Goal: Task Accomplishment & Management: Use online tool/utility

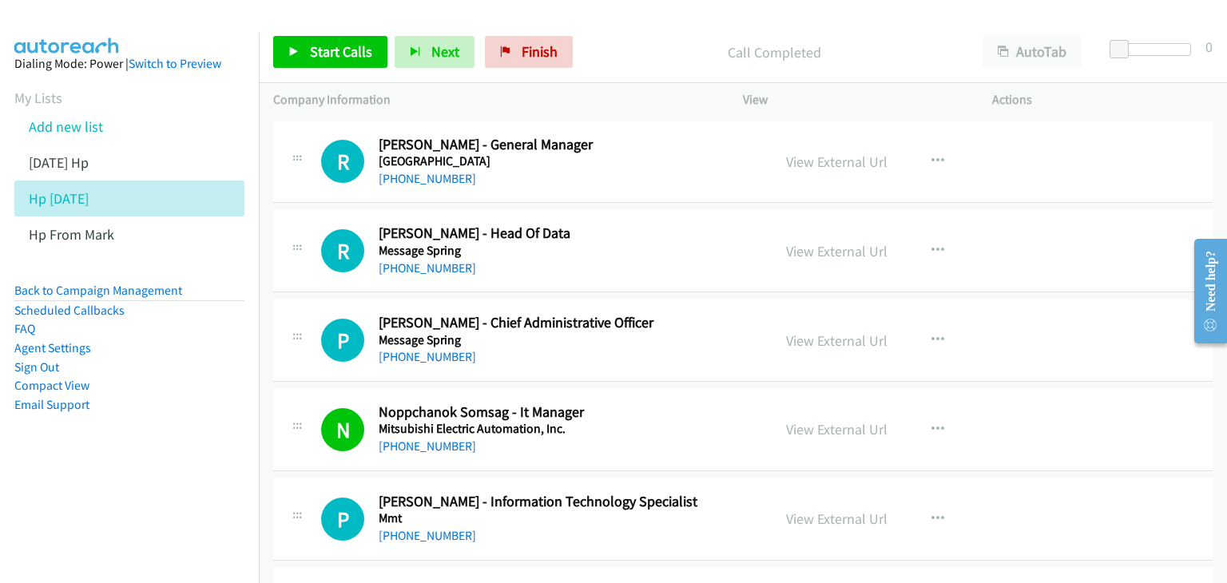
scroll to position [8630, 0]
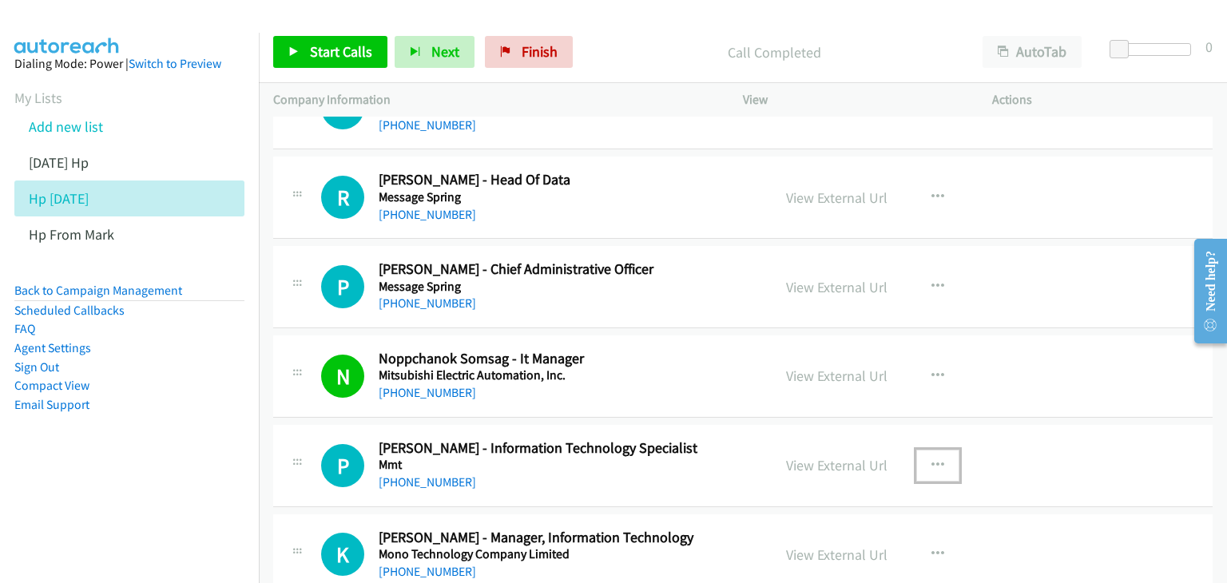
click at [932, 459] on icon "button" at bounding box center [938, 465] width 13 height 13
click at [0, 0] on div at bounding box center [0, 0] width 0 height 0
click at [932, 459] on icon "button" at bounding box center [938, 465] width 13 height 13
click at [865, 492] on link "View External Url" at bounding box center [852, 506] width 213 height 32
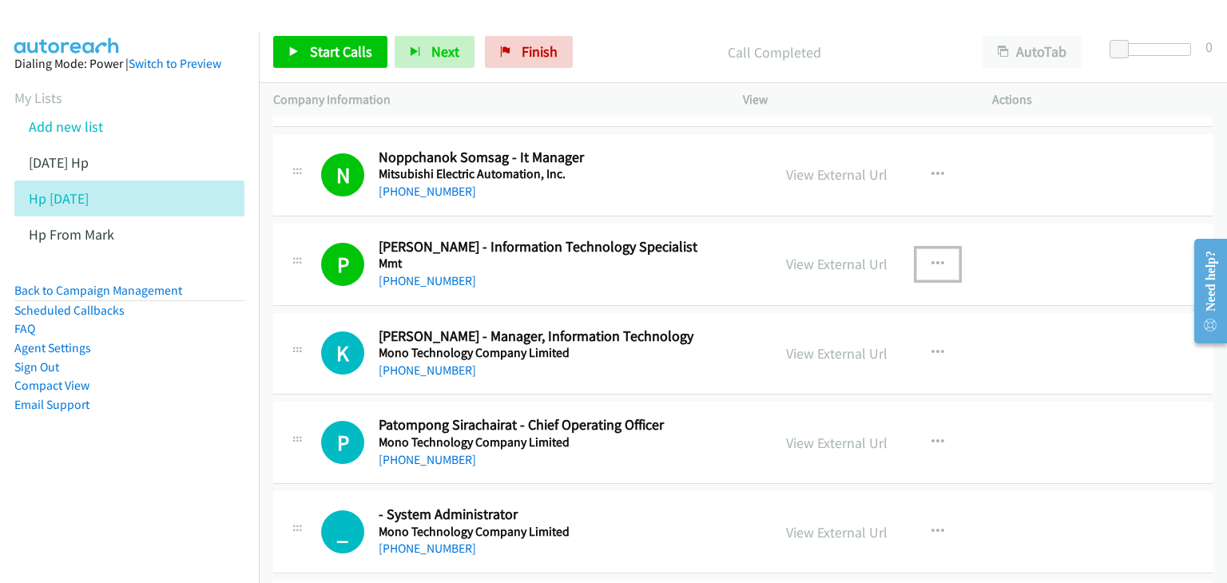
scroll to position [8842, 0]
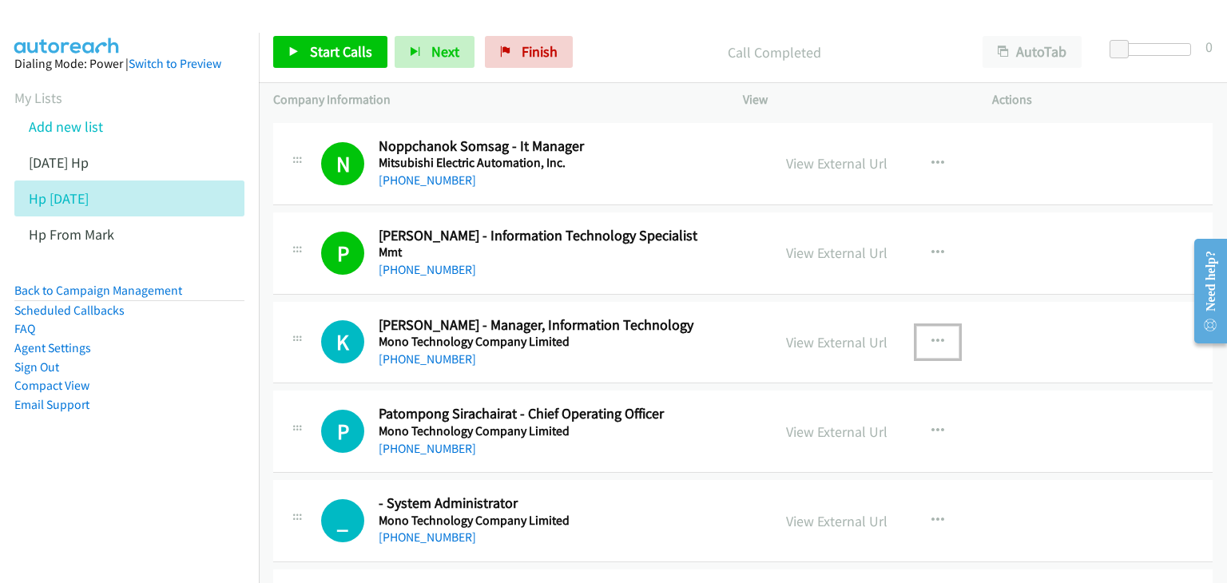
click at [932, 336] on icon "button" at bounding box center [938, 342] width 13 height 13
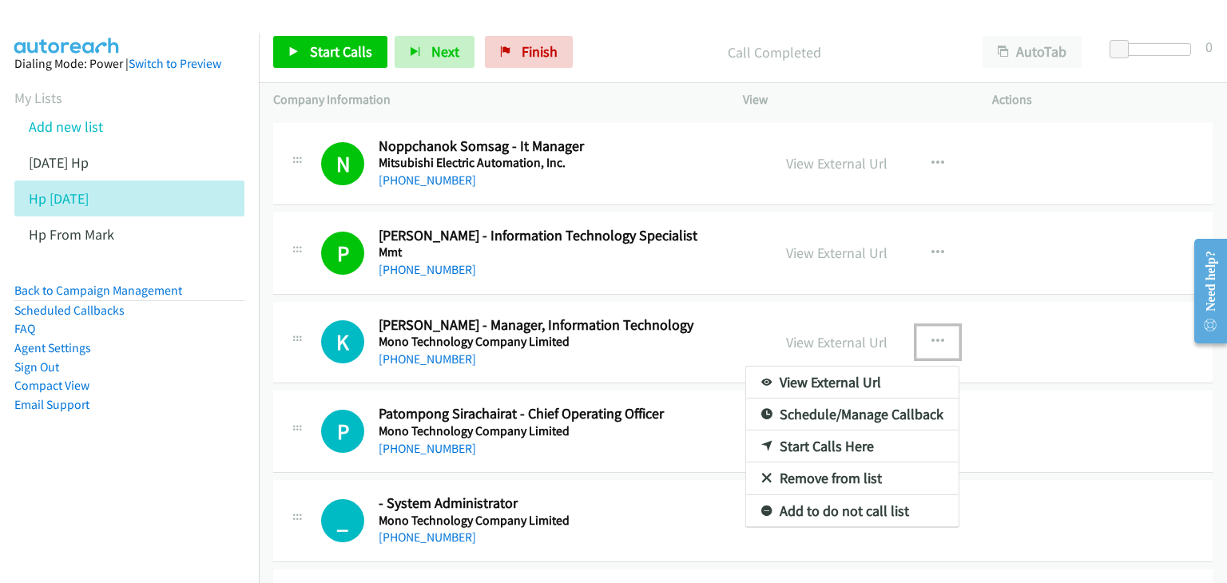
click at [885, 367] on link "View External Url" at bounding box center [852, 383] width 213 height 32
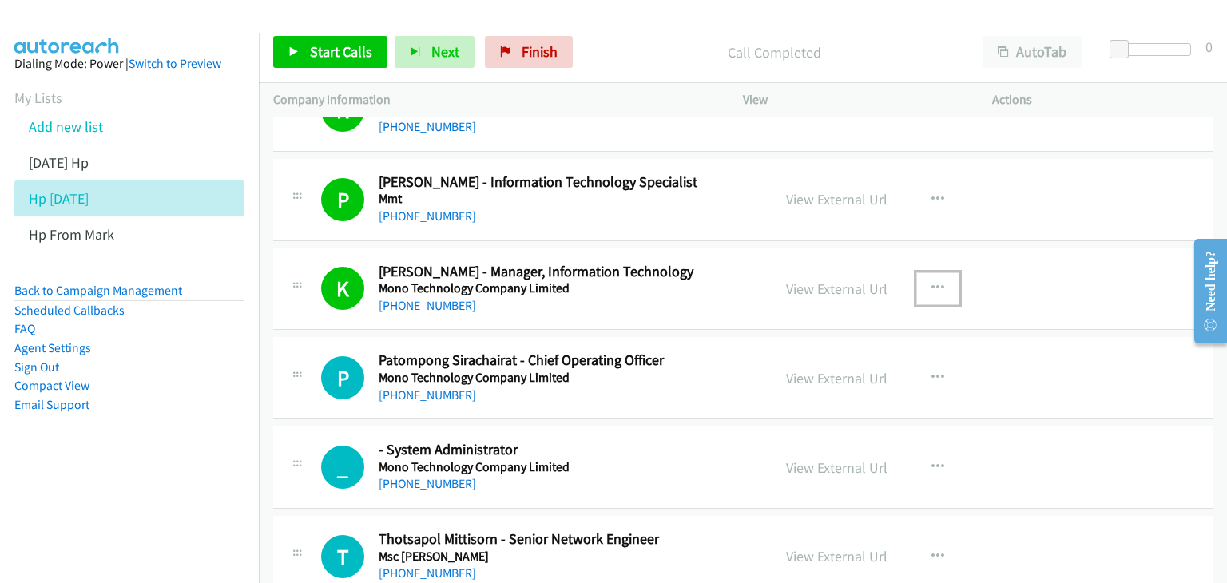
scroll to position [8949, 0]
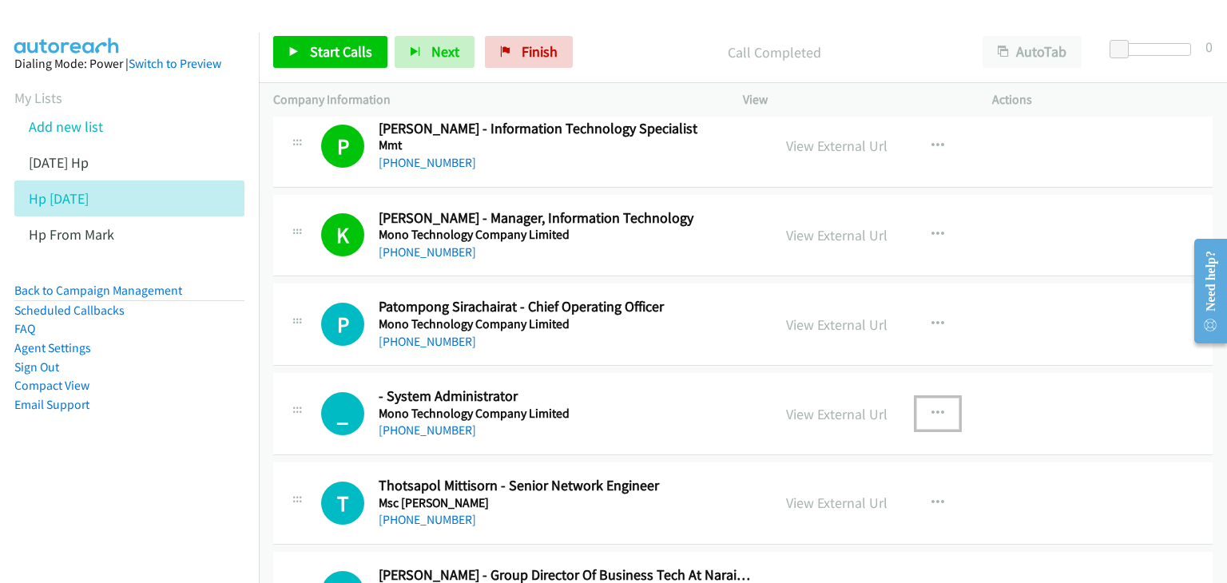
click at [933, 408] on icon "button" at bounding box center [938, 414] width 13 height 13
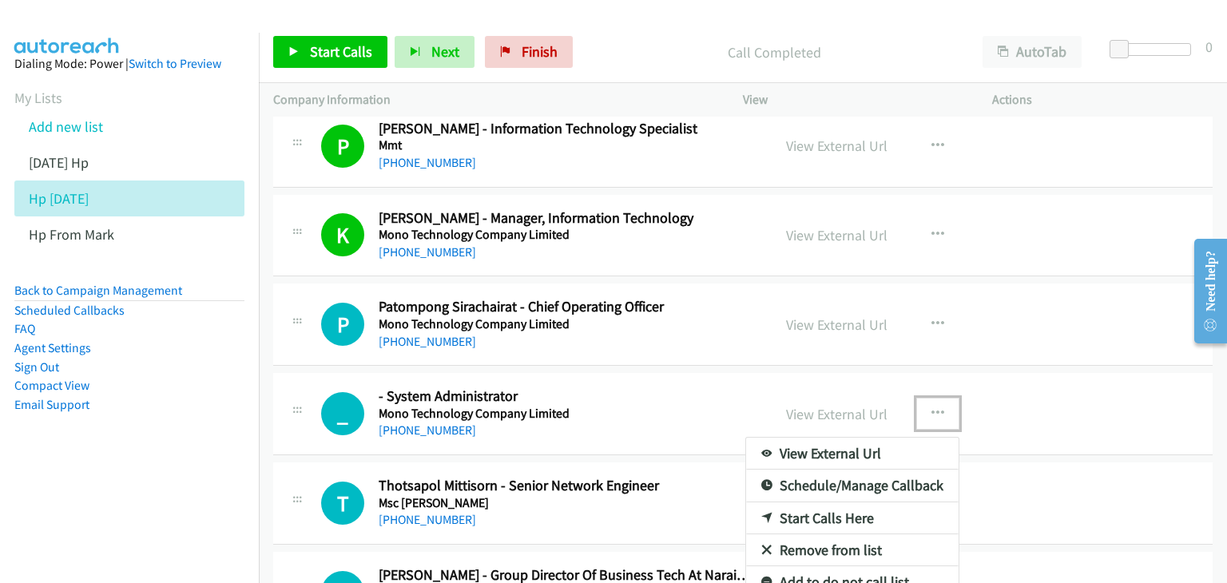
click at [892, 439] on link "View External Url" at bounding box center [852, 454] width 213 height 32
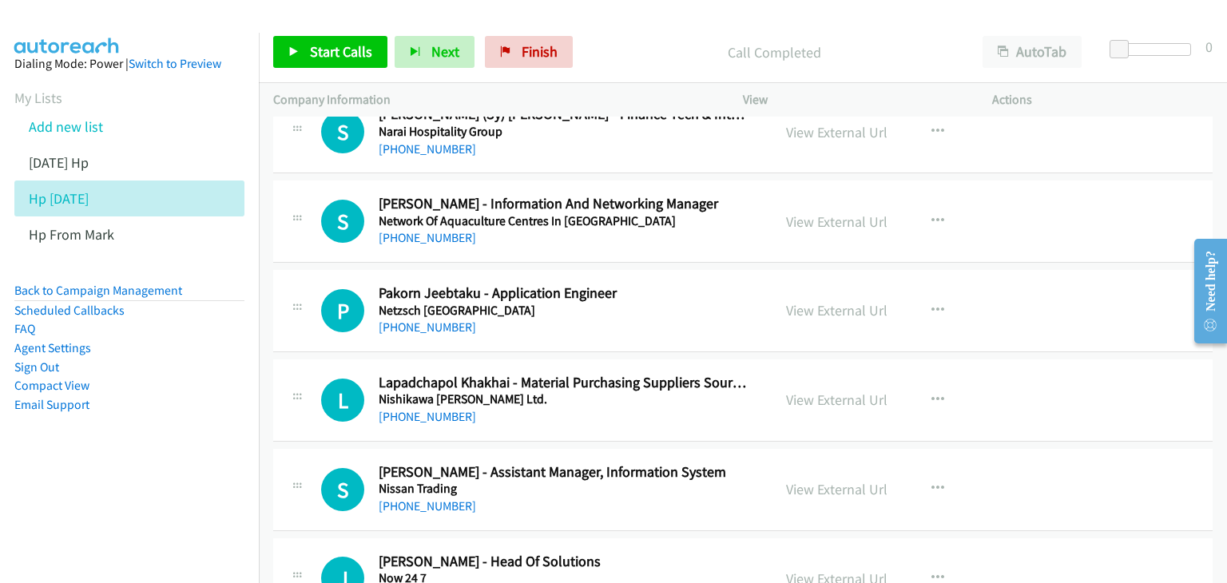
scroll to position [9641, 0]
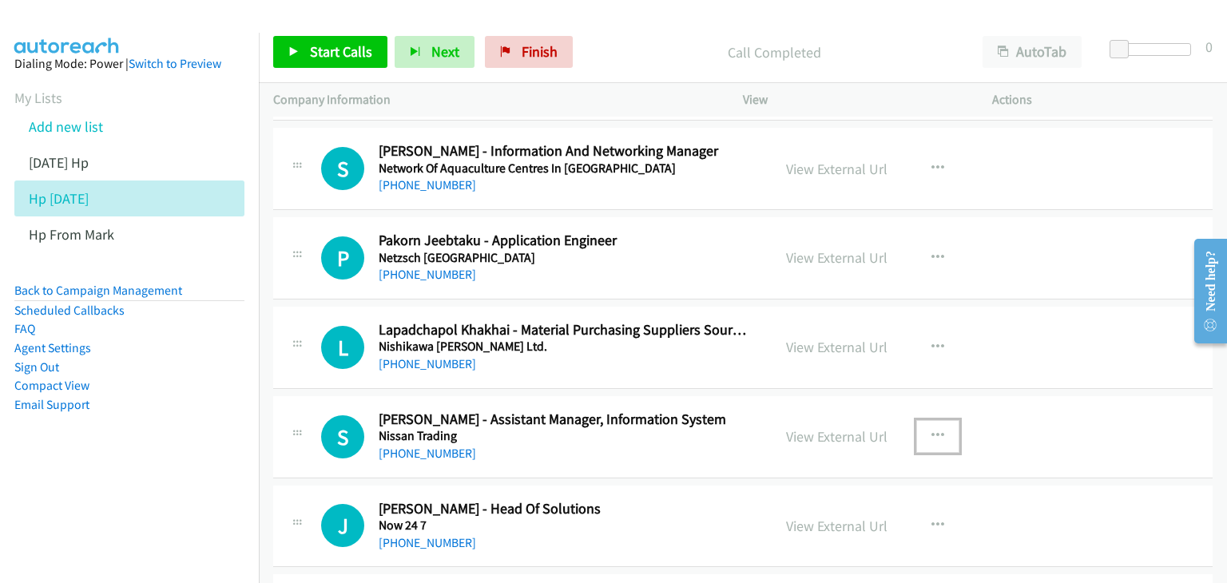
click at [932, 430] on icon "button" at bounding box center [938, 436] width 13 height 13
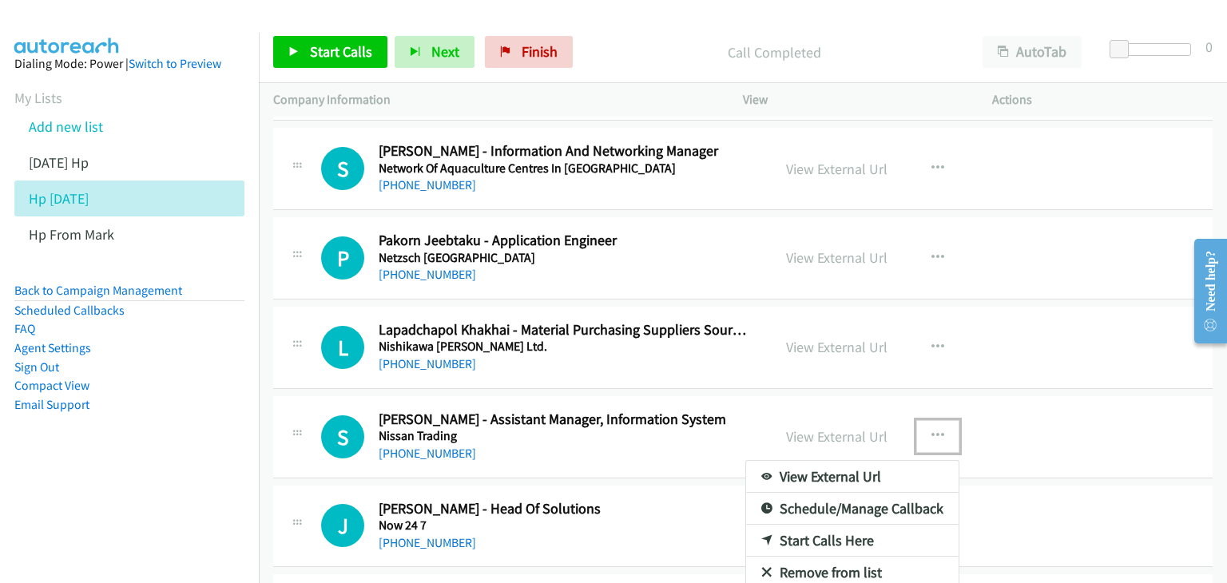
click at [893, 461] on link "View External Url" at bounding box center [852, 477] width 213 height 32
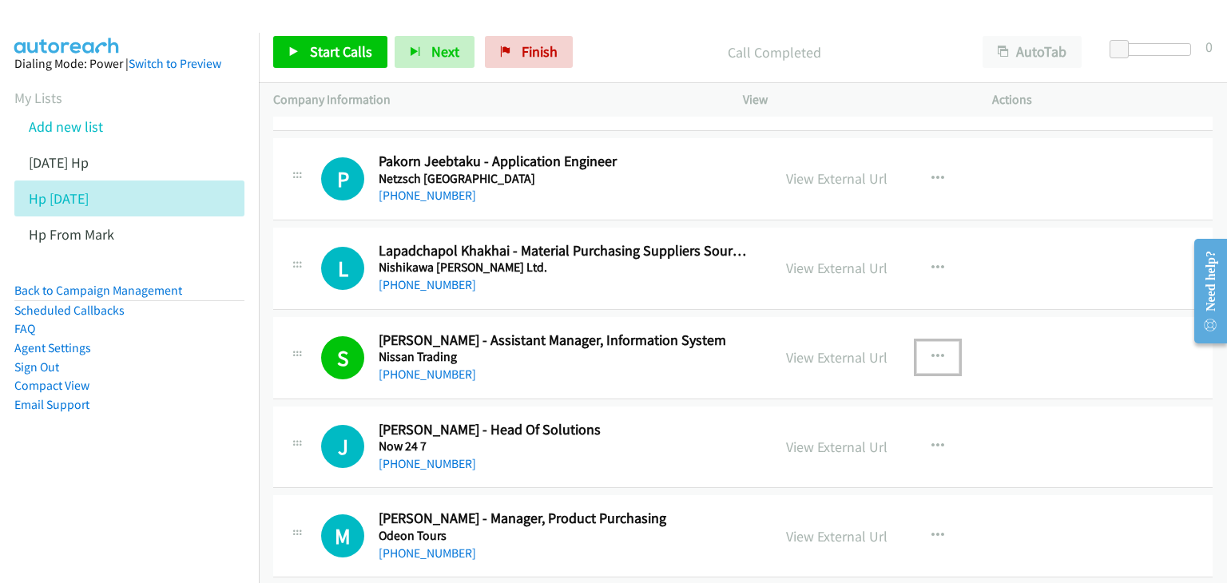
scroll to position [9748, 0]
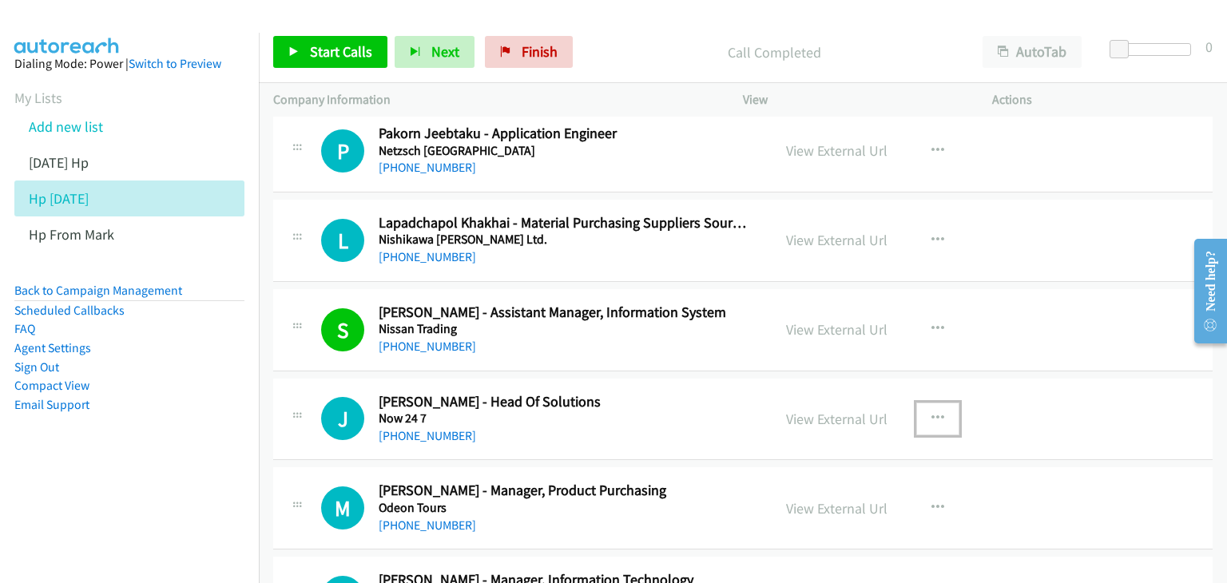
click at [932, 412] on icon "button" at bounding box center [938, 418] width 13 height 13
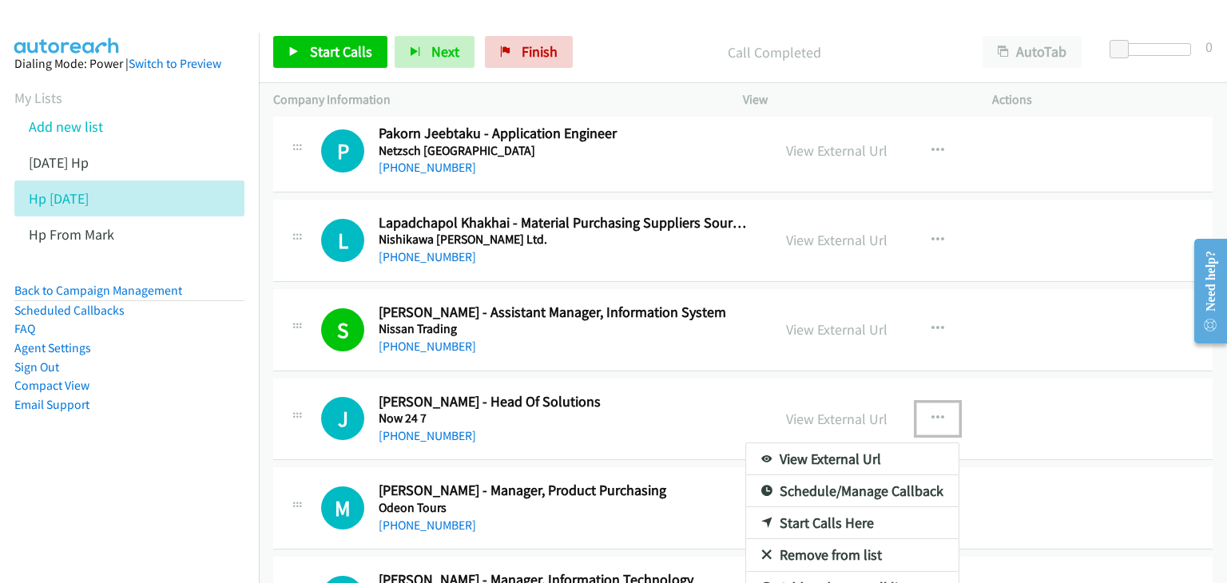
click at [853, 443] on link "View External Url" at bounding box center [852, 459] width 213 height 32
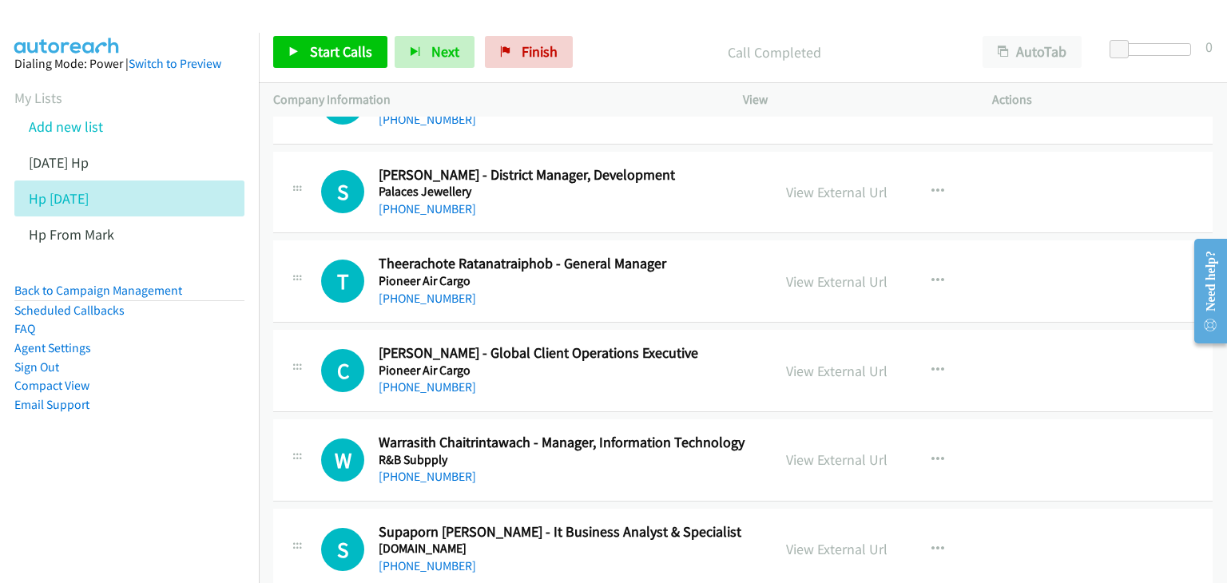
scroll to position [10440, 0]
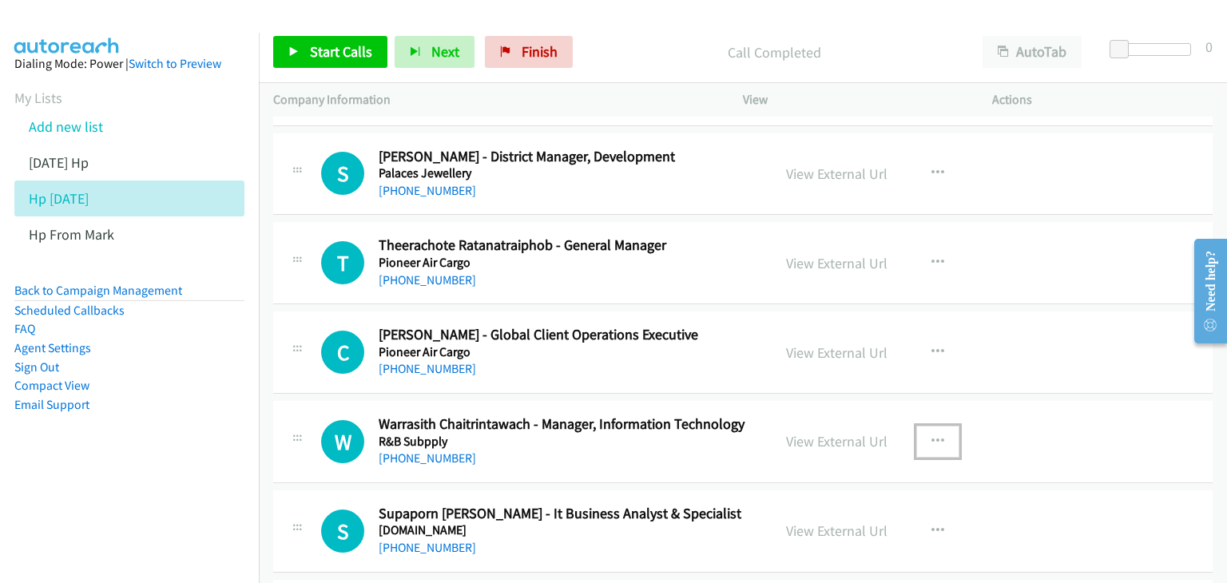
click at [933, 435] on icon "button" at bounding box center [938, 441] width 13 height 13
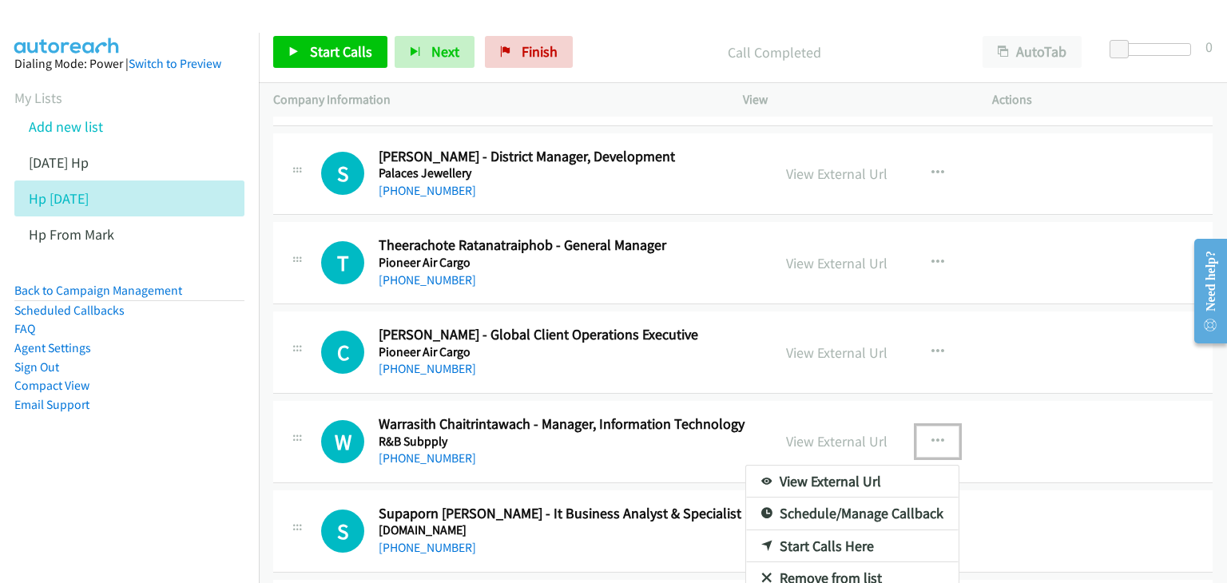
click at [866, 466] on link "View External Url" at bounding box center [852, 482] width 213 height 32
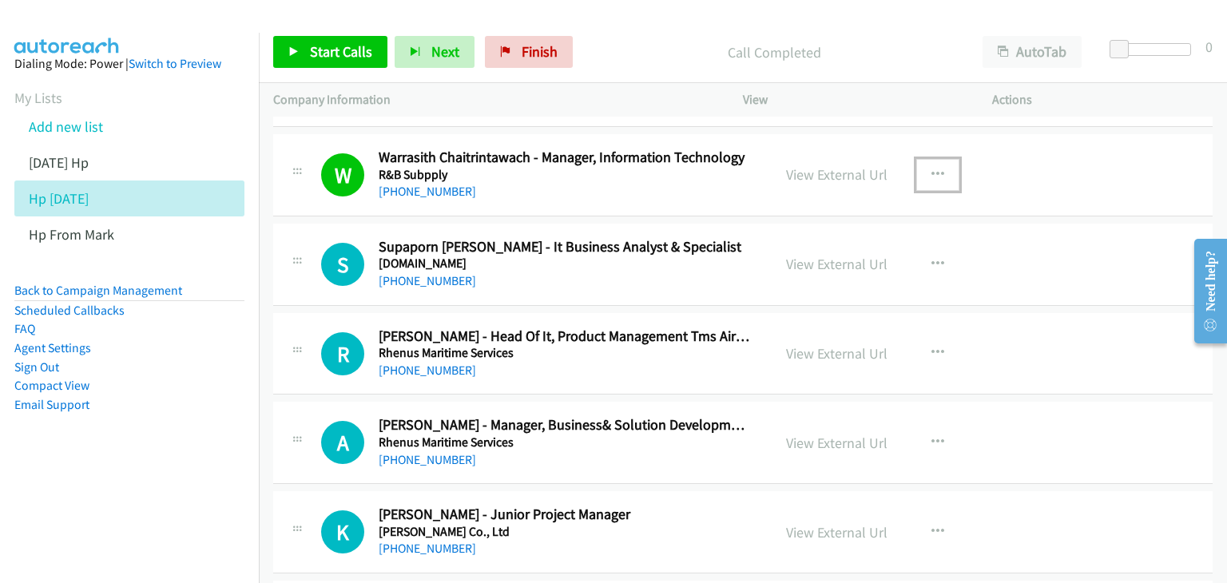
scroll to position [10814, 0]
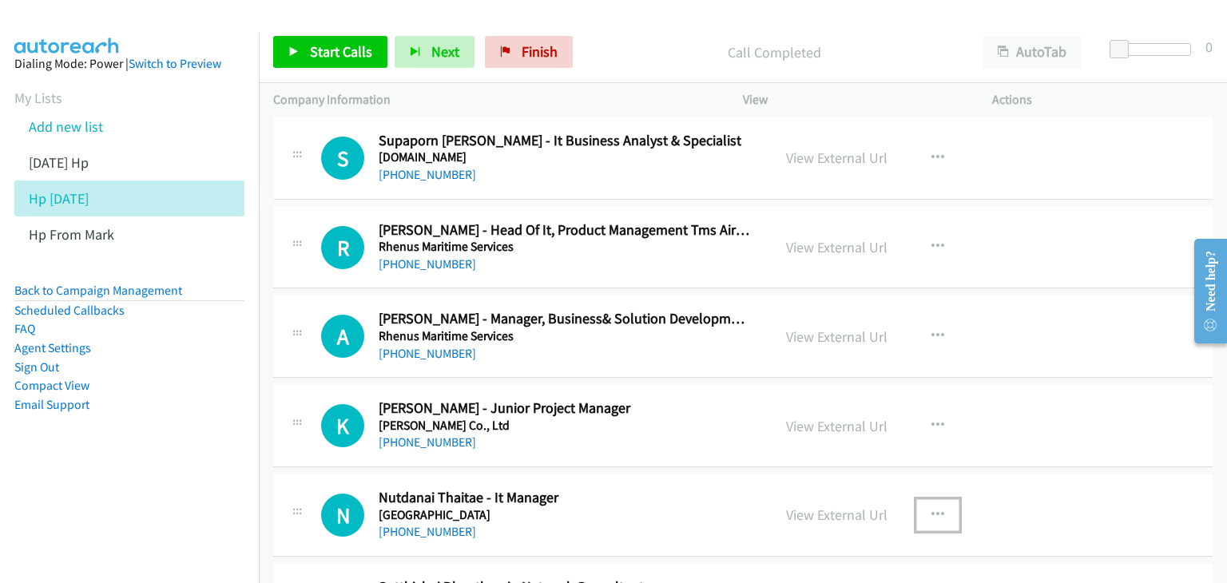
click at [932, 509] on icon "button" at bounding box center [938, 515] width 13 height 13
click at [882, 539] on link "View External Url" at bounding box center [852, 555] width 213 height 32
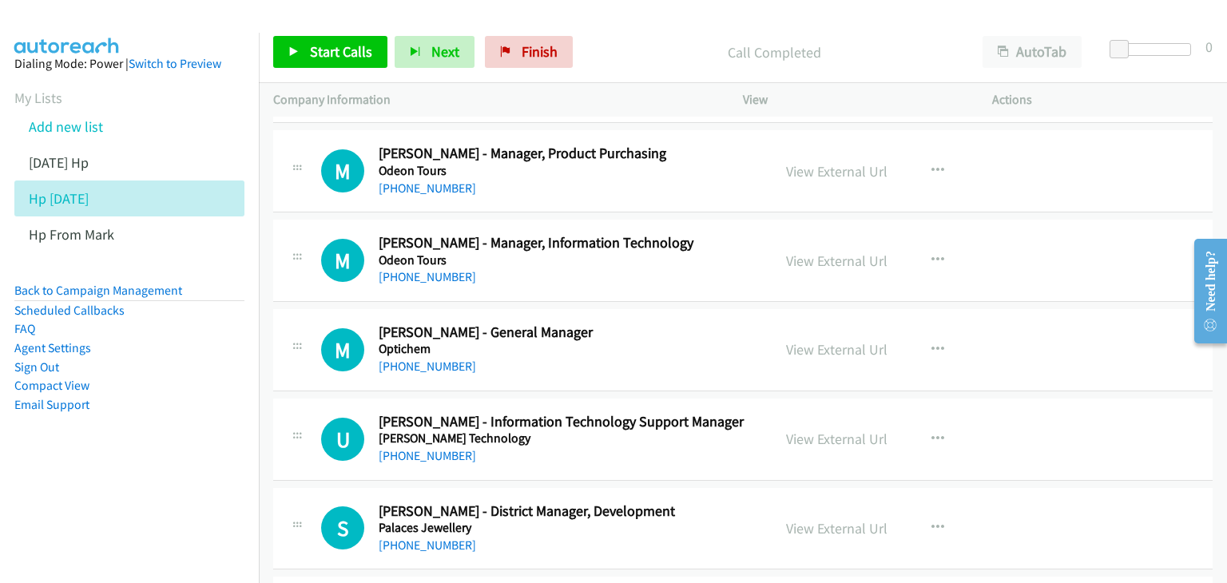
scroll to position [9908, 0]
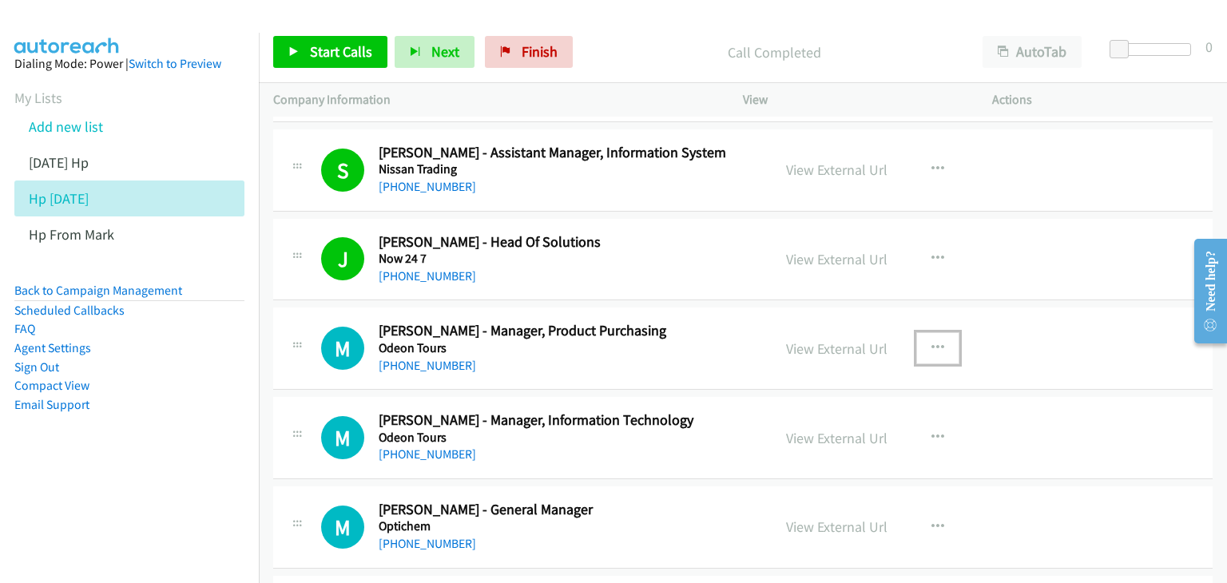
click at [932, 342] on icon "button" at bounding box center [938, 348] width 13 height 13
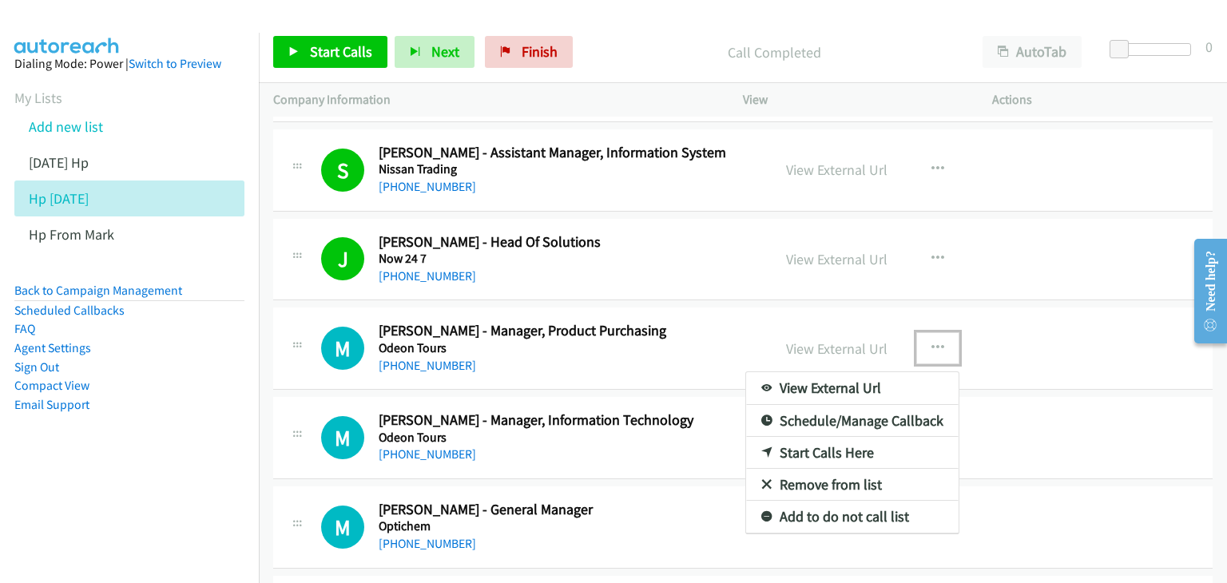
click at [860, 374] on link "View External Url" at bounding box center [852, 388] width 213 height 32
